Goal: Task Accomplishment & Management: Manage account settings

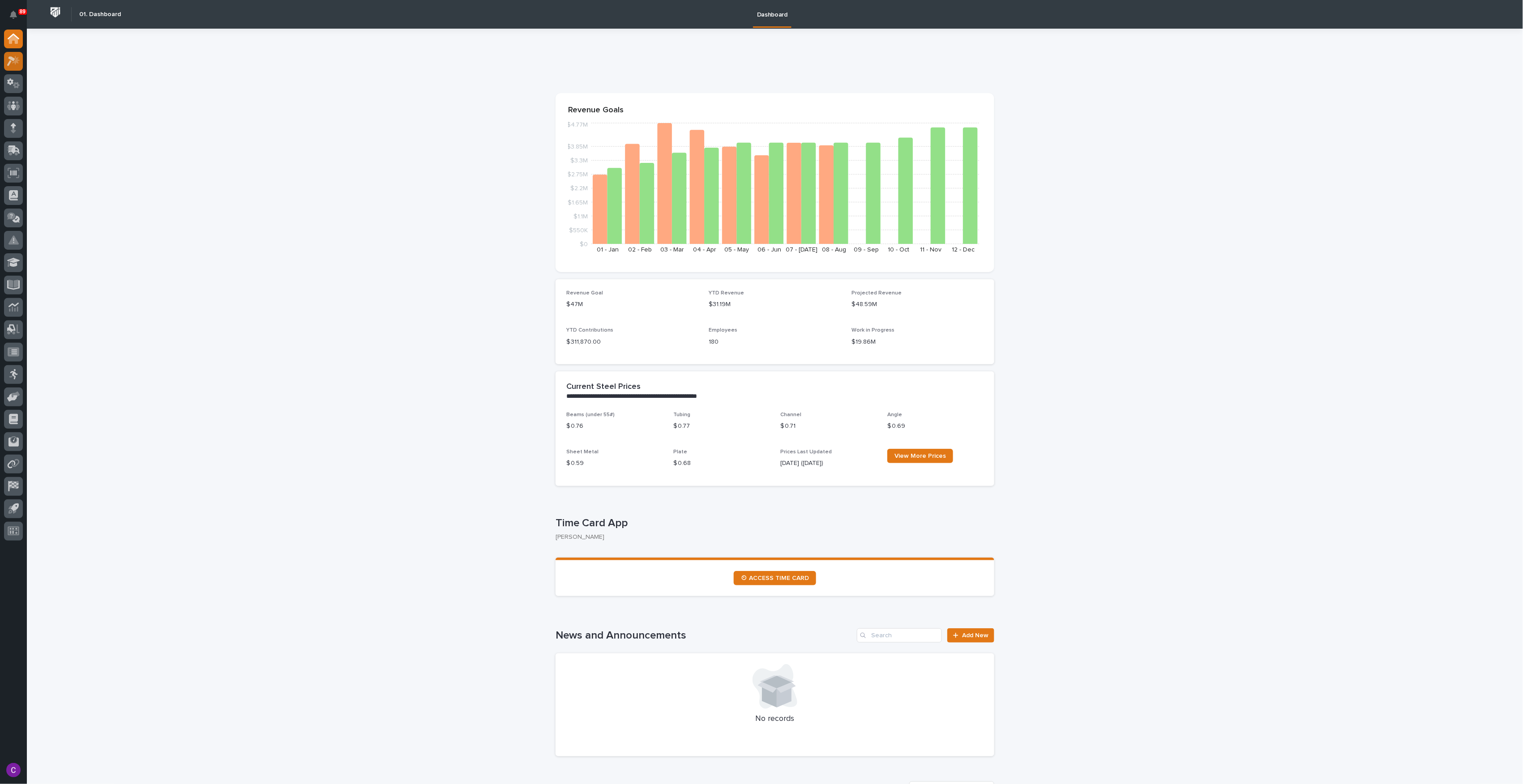
click at [11, 58] on icon at bounding box center [10, 61] width 8 height 10
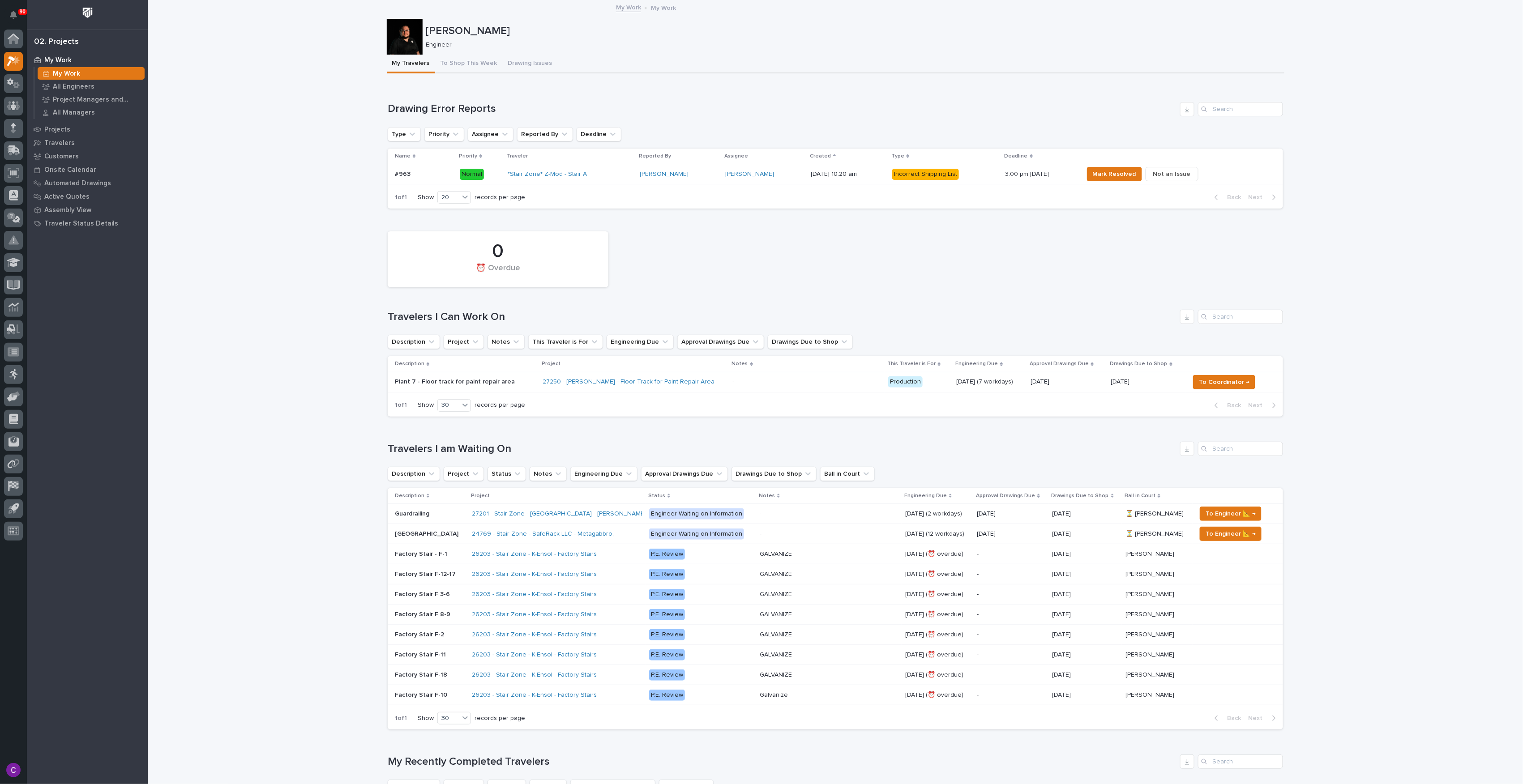
drag, startPoint x: 1314, startPoint y: 289, endPoint x: 1307, endPoint y: 281, distance: 10.6
click at [1314, 288] on div "Loading... Saving… Loading... Saving… [PERSON_NAME] [PERSON_NAME] Engineer Sorr…" at bounding box center [835, 744] width 1375 height 1486
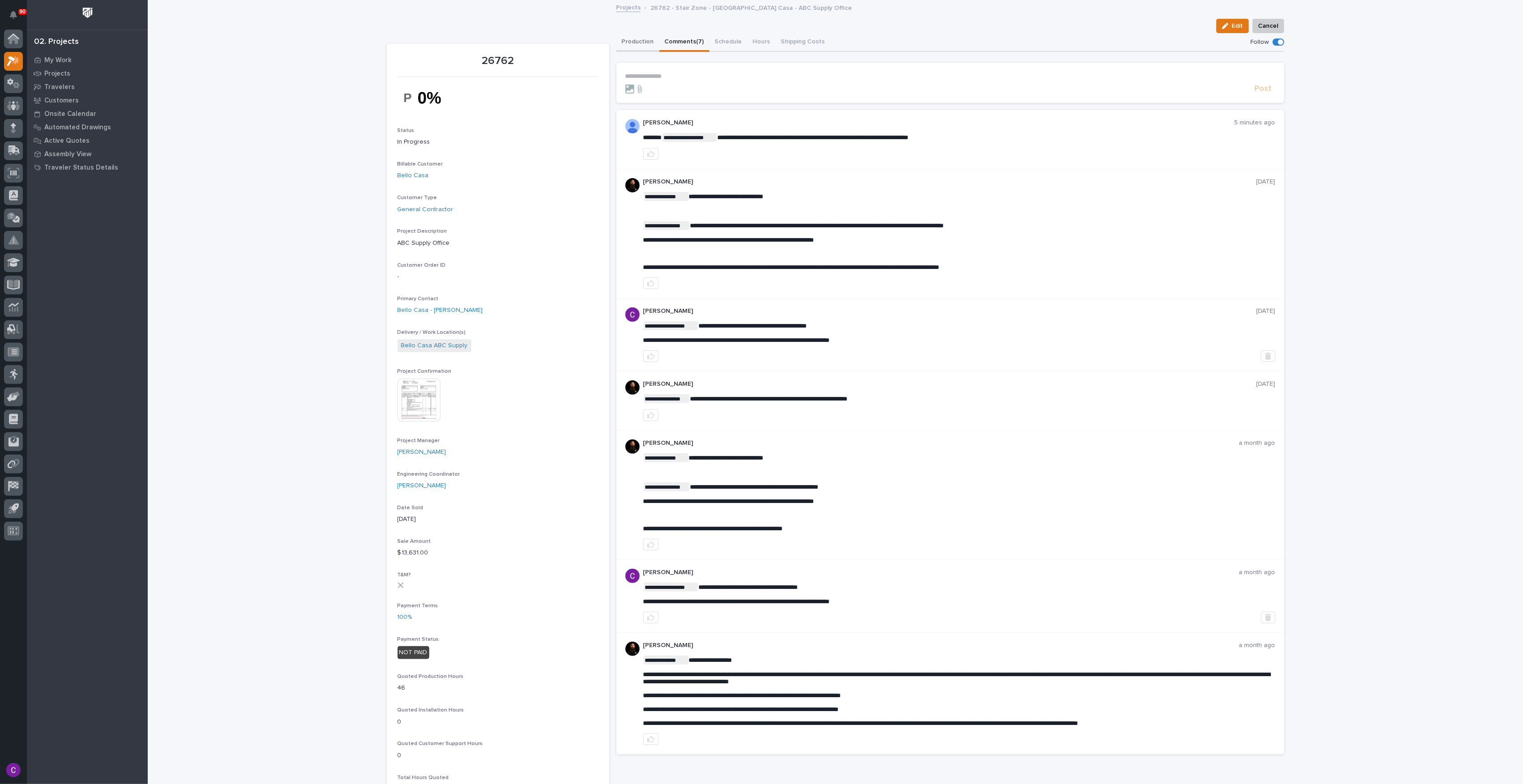
click at [623, 47] on button "Production" at bounding box center [637, 43] width 43 height 19
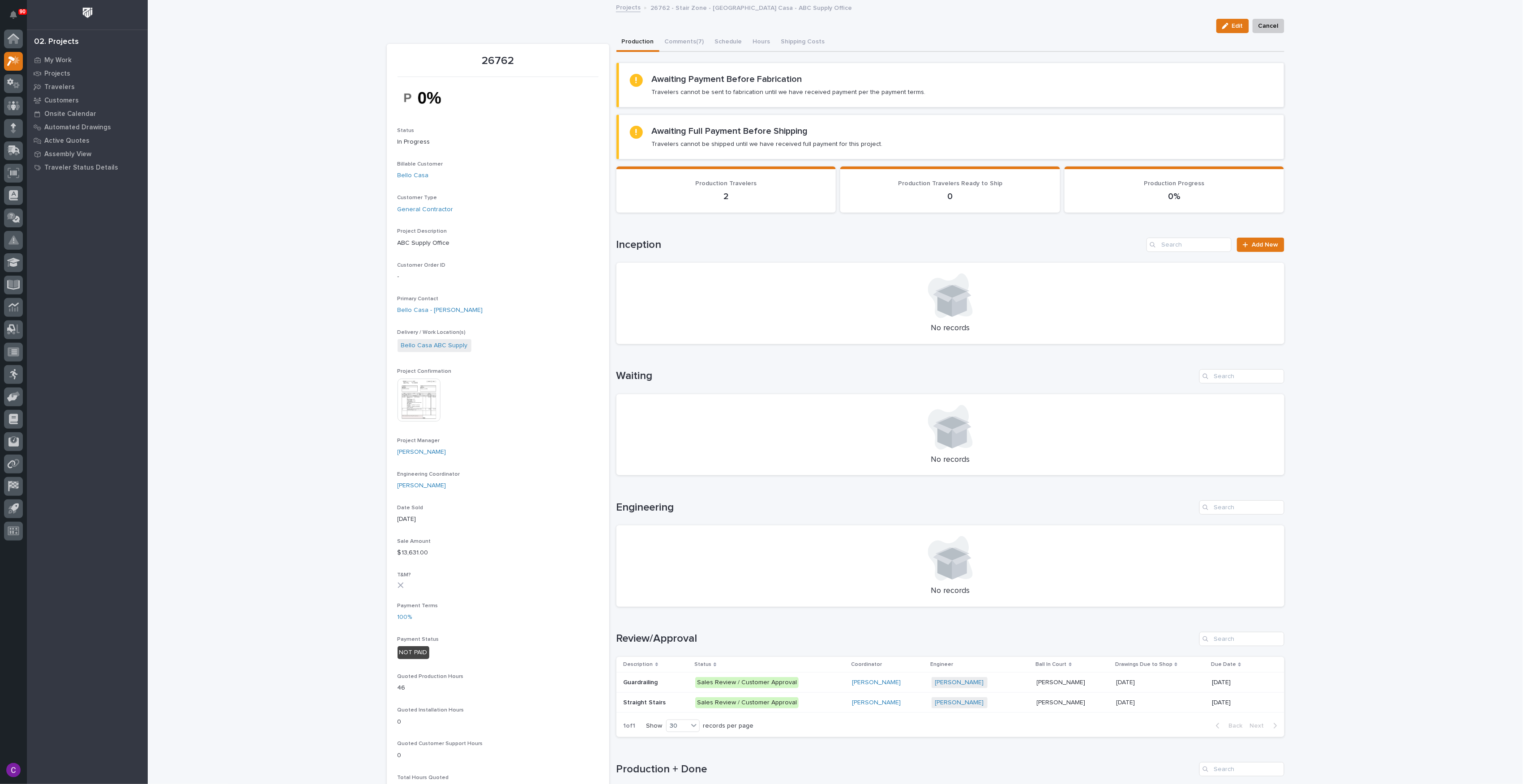
click at [823, 684] on p "Sales Review / Customer Approval" at bounding box center [769, 683] width 149 height 11
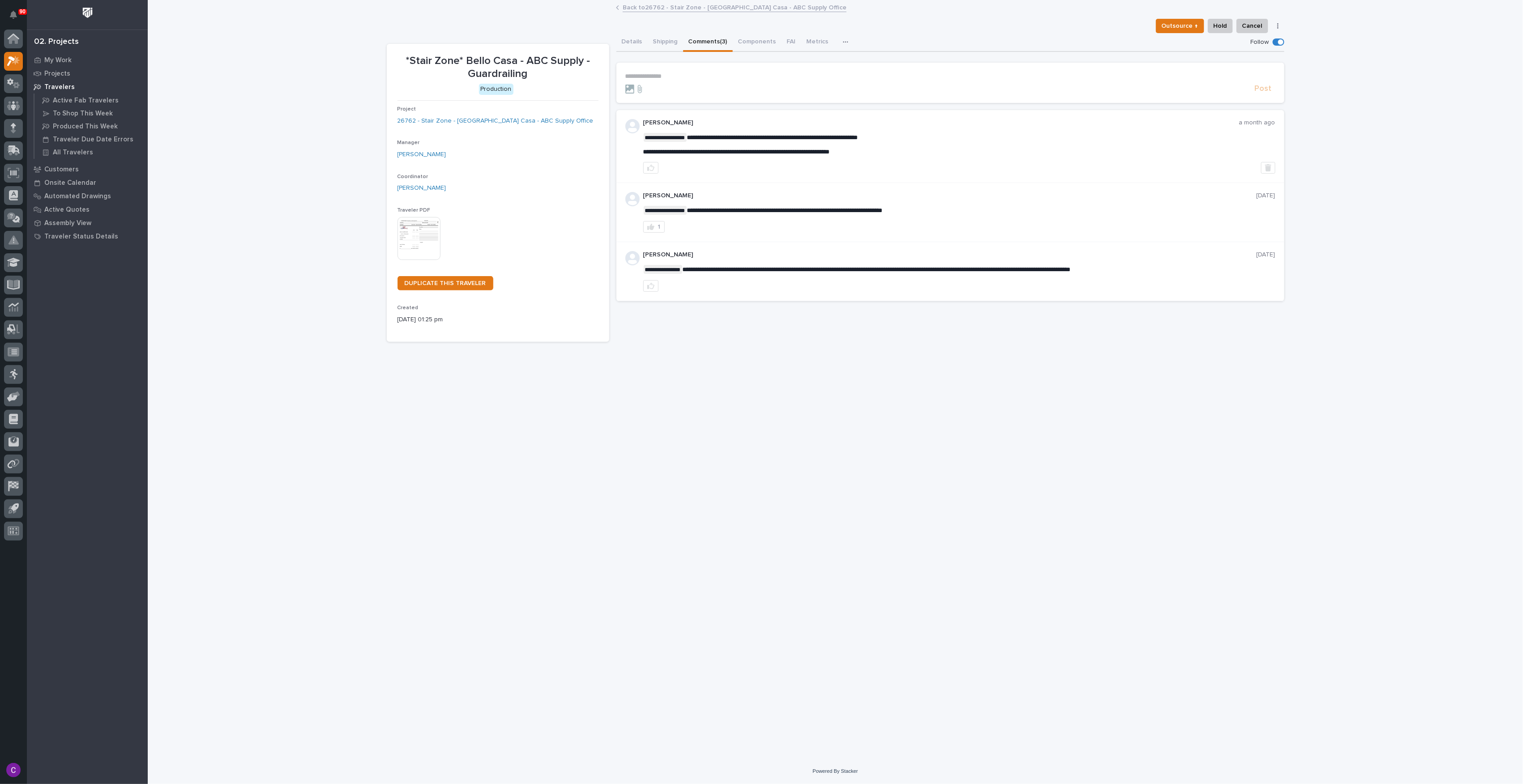
click at [711, 41] on button "Comments (3)" at bounding box center [707, 43] width 50 height 19
click at [636, 46] on button "Details" at bounding box center [632, 43] width 31 height 19
